Goal: Task Accomplishment & Management: Use online tool/utility

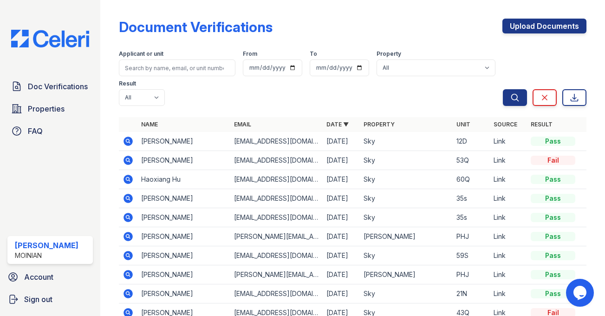
click at [128, 142] on icon at bounding box center [128, 141] width 11 height 11
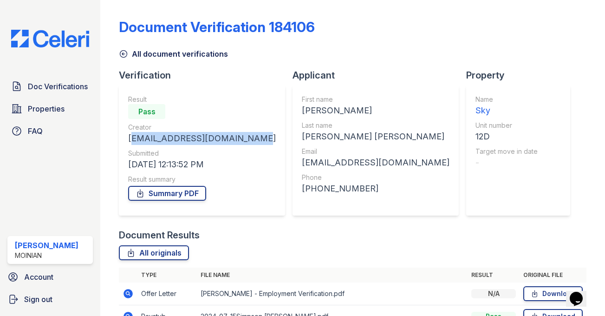
drag, startPoint x: 253, startPoint y: 140, endPoint x: 119, endPoint y: 142, distance: 133.4
click at [119, 142] on div "Result Pass Creator toniwoodsmaignan@gmail.com Submitted 08/28/25 12:13:52 PM R…" at bounding box center [202, 150] width 166 height 130
copy div "[EMAIL_ADDRESS][DOMAIN_NAME]"
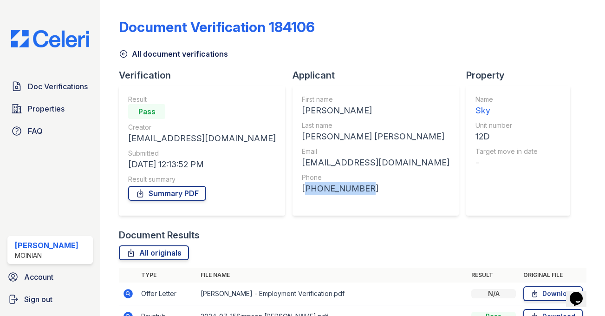
drag, startPoint x: 337, startPoint y: 192, endPoint x: 277, endPoint y: 186, distance: 60.3
click at [302, 186] on div "+14847141521" at bounding box center [376, 188] width 148 height 13
copy div "+14847141521"
